Goal: Information Seeking & Learning: Learn about a topic

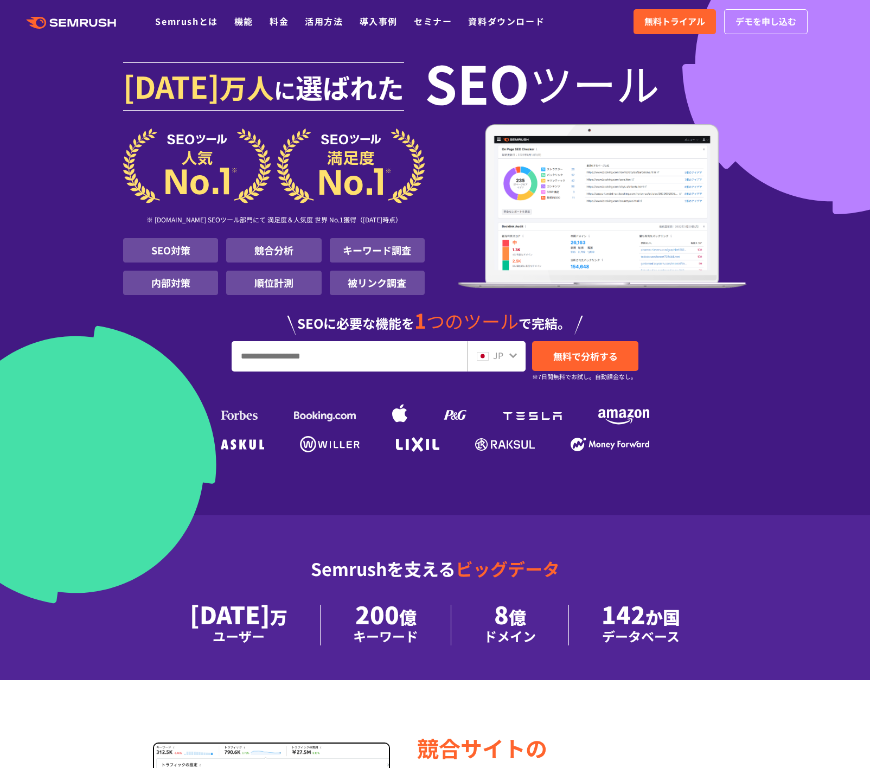
click at [307, 354] on input "URL、キーワードを入力してください" at bounding box center [349, 356] width 235 height 29
type input "******"
click at [593, 361] on span "無料で分析する" at bounding box center [586, 356] width 65 height 14
click at [669, 12] on link "無料トライアル" at bounding box center [675, 21] width 82 height 25
click at [272, 25] on link "料金" at bounding box center [279, 21] width 19 height 13
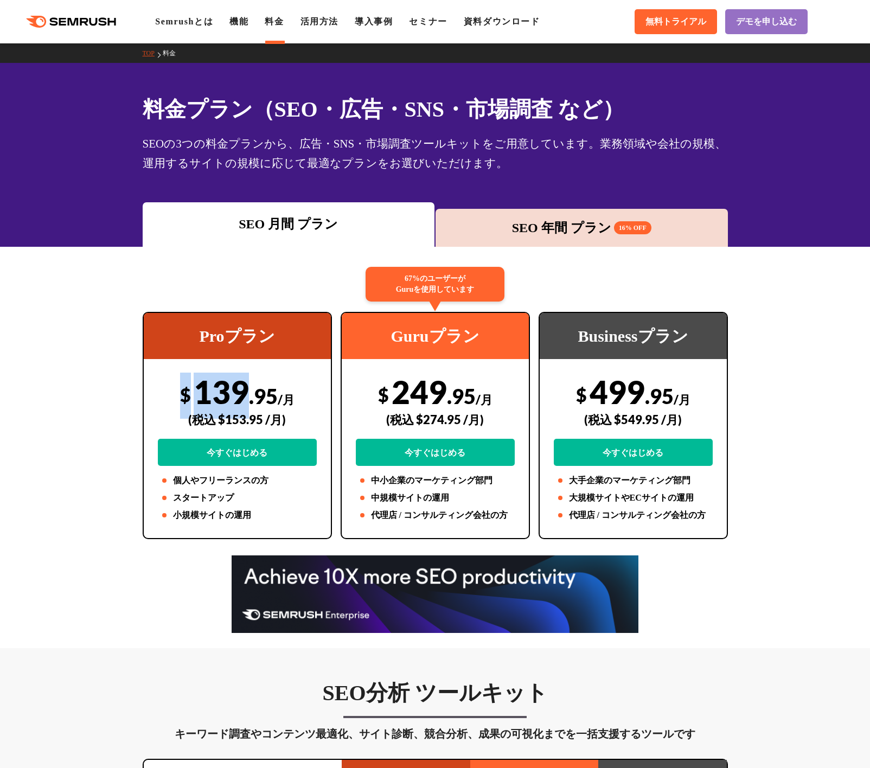
drag, startPoint x: 185, startPoint y: 391, endPoint x: 250, endPoint y: 390, distance: 65.1
click at [250, 390] on div "$ 139 .95 /月 (税込 $153.95 /月) 今すぐはじめる" at bounding box center [237, 419] width 159 height 93
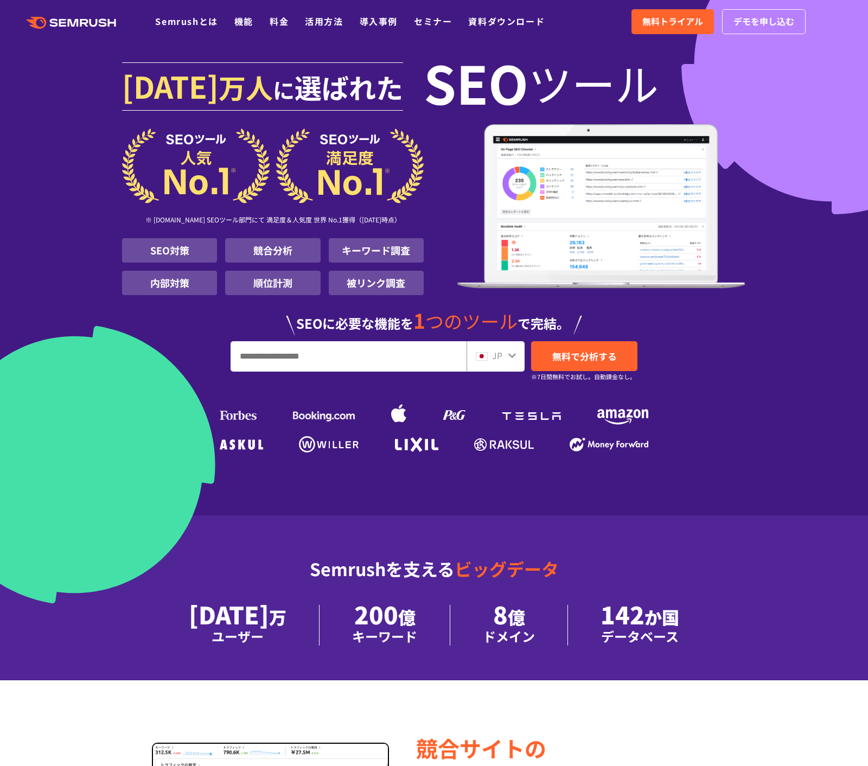
click at [317, 364] on input "URL、キーワードを入力してください" at bounding box center [348, 356] width 235 height 29
click at [354, 358] on input "URL、キーワードを入力してください" at bounding box center [348, 356] width 235 height 29
type input "******"
click at [601, 353] on span "無料で分析する" at bounding box center [584, 356] width 65 height 14
click at [96, 24] on icon ".cls {fill: #FF642D;}" at bounding box center [72, 23] width 123 height 12
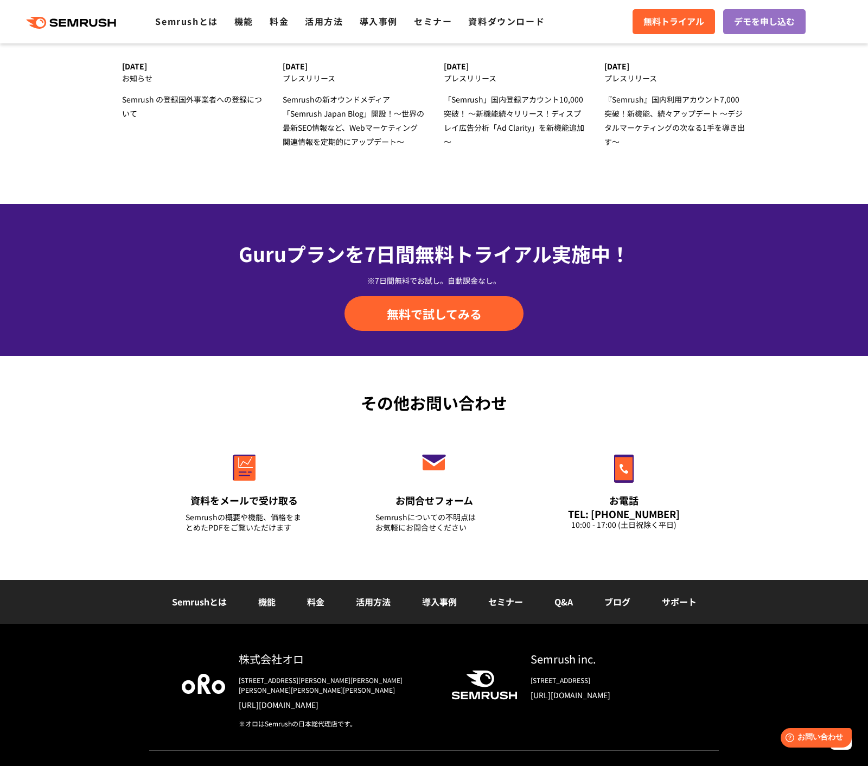
scroll to position [3525, 0]
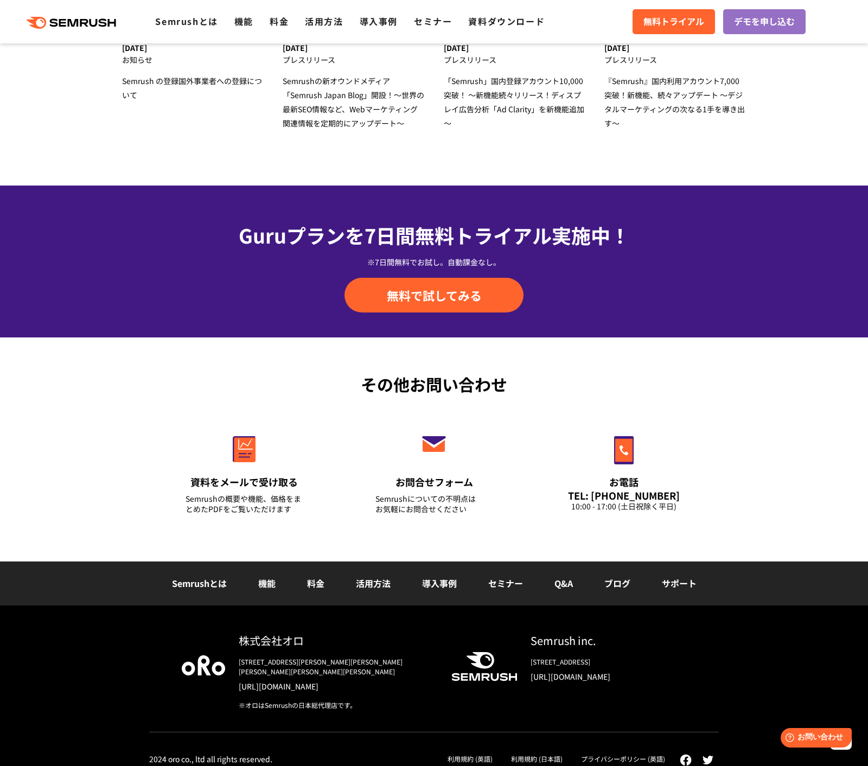
click at [601, 677] on link "[URL][DOMAIN_NAME]" at bounding box center [609, 676] width 156 height 11
